Goal: Check status: Check status

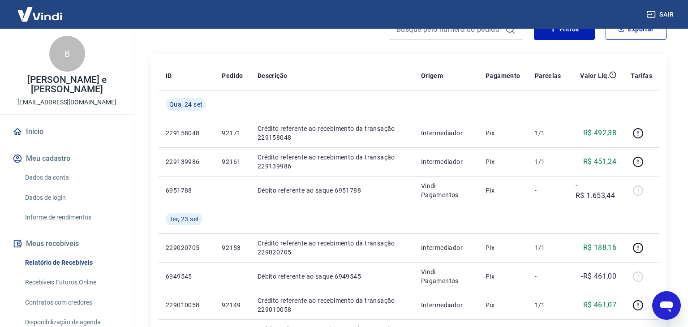
scroll to position [137, 0]
click at [45, 122] on link "Início" at bounding box center [67, 132] width 112 height 20
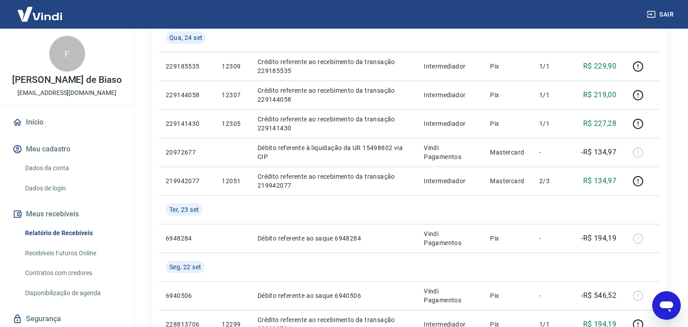
scroll to position [29, 0]
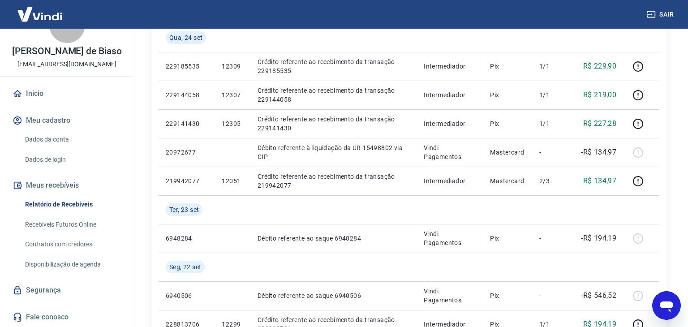
click at [37, 92] on link "Início" at bounding box center [67, 94] width 112 height 20
